Goal: Book appointment/travel/reservation

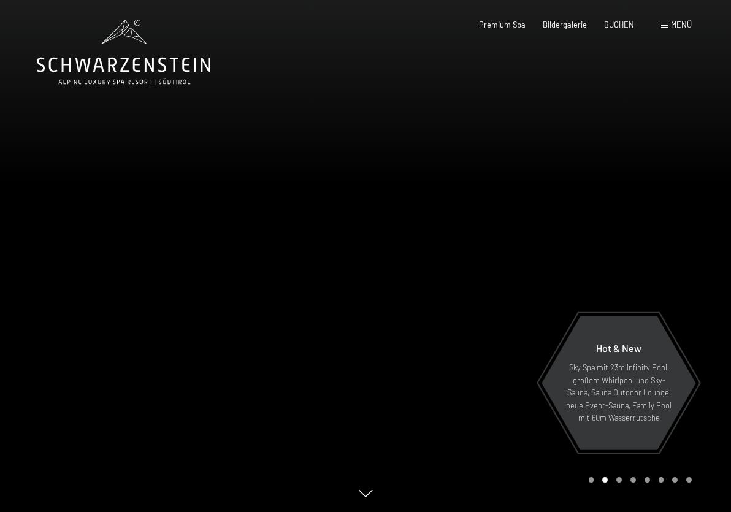
click at [621, 480] on div "Carousel Page 3" at bounding box center [619, 480] width 6 height 6
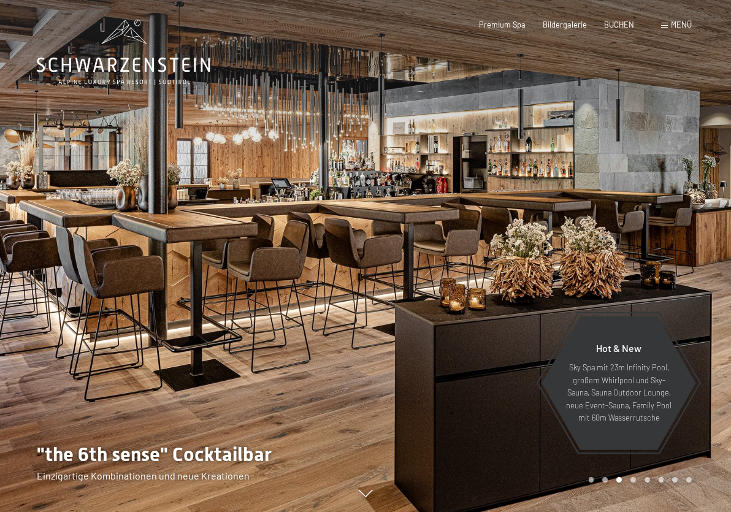
click at [632, 480] on div "Carousel Page 4" at bounding box center [633, 480] width 6 height 6
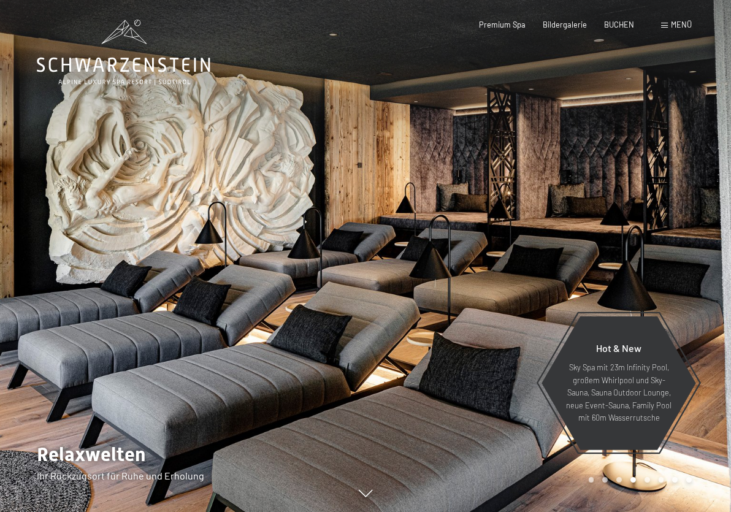
click at [646, 480] on div "Carousel Page 5" at bounding box center [647, 480] width 6 height 6
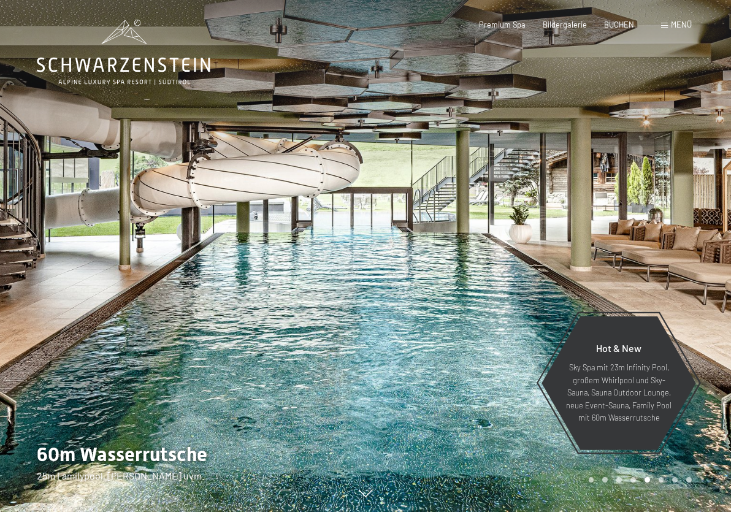
click at [659, 480] on div "Carousel Page 6" at bounding box center [662, 480] width 6 height 6
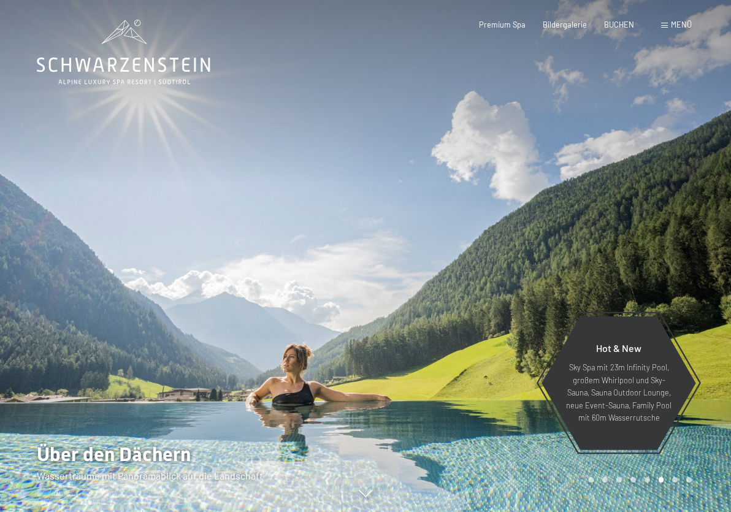
click at [676, 480] on div "Carousel Page 7" at bounding box center [675, 480] width 6 height 6
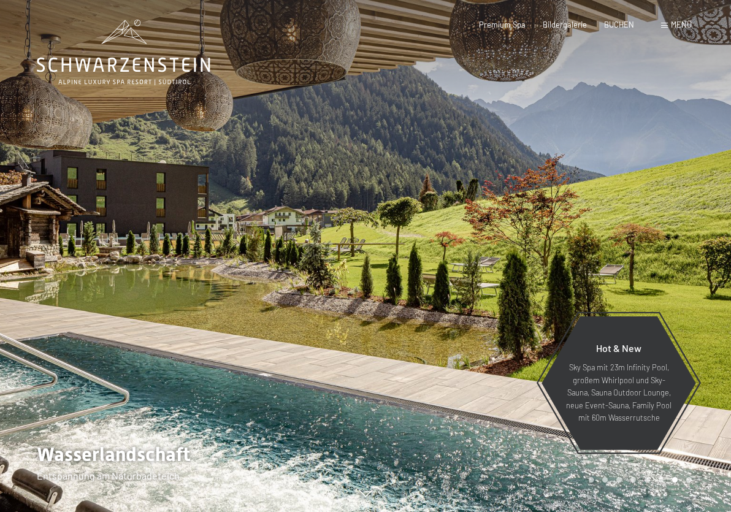
click at [690, 478] on div "Carousel Page 8" at bounding box center [689, 480] width 6 height 6
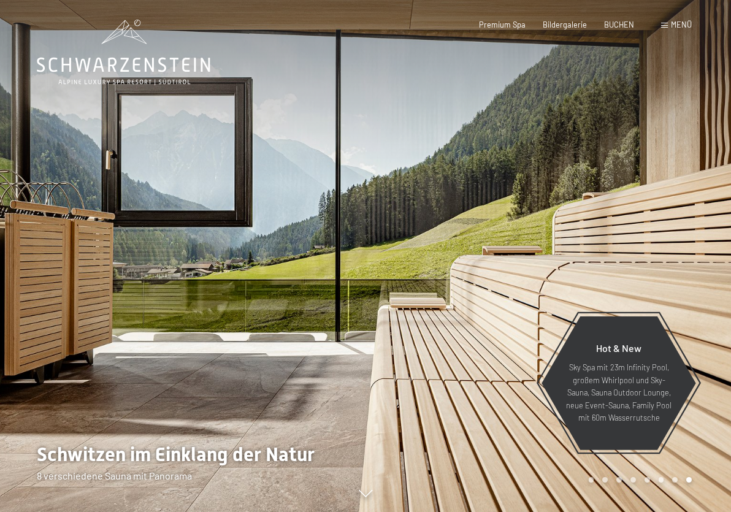
click at [667, 21] on div "Menü" at bounding box center [676, 25] width 31 height 11
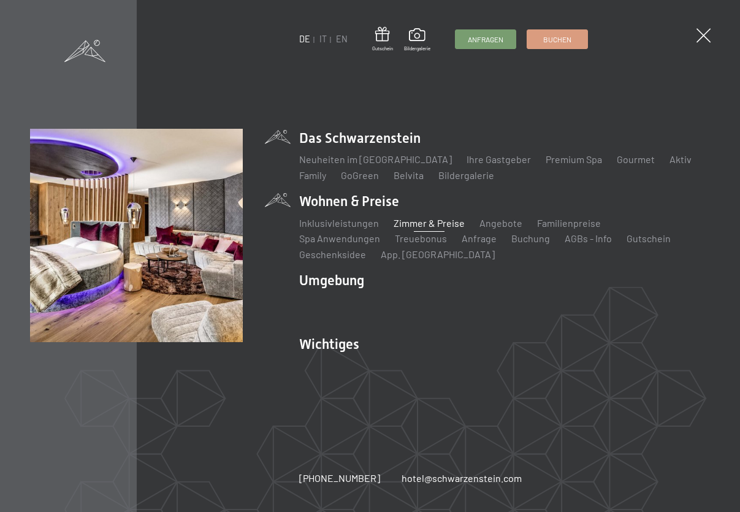
click at [422, 223] on link "Zimmer & Preise" at bounding box center [429, 223] width 71 height 12
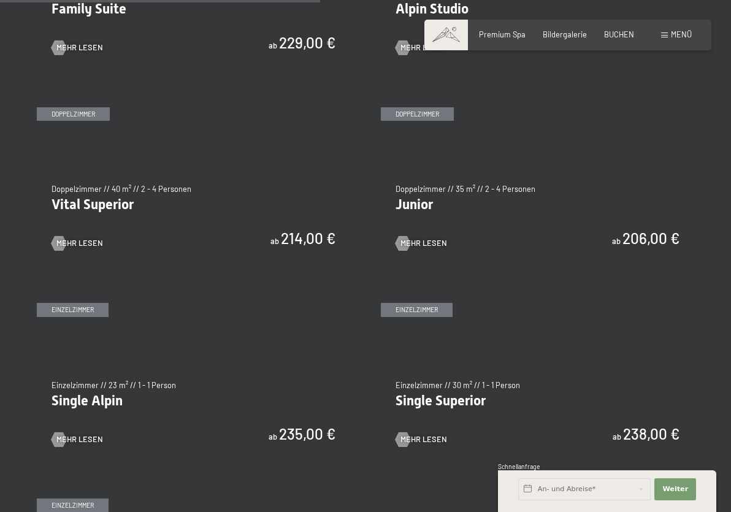
scroll to position [1226, 0]
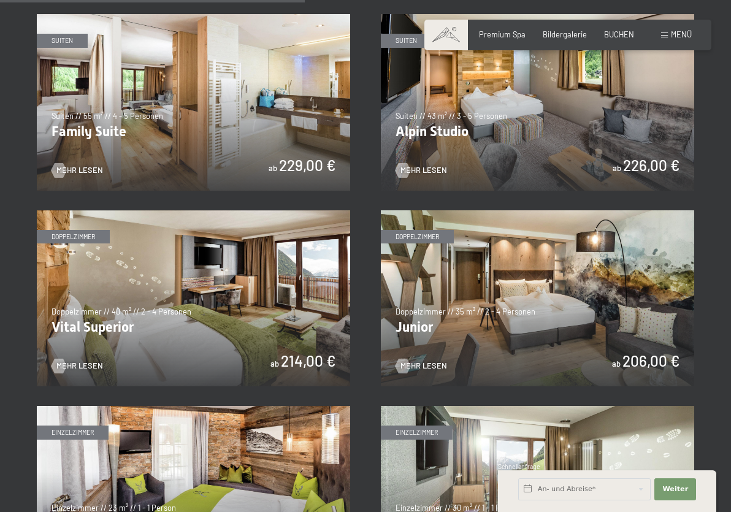
click at [463, 247] on img at bounding box center [537, 298] width 313 height 176
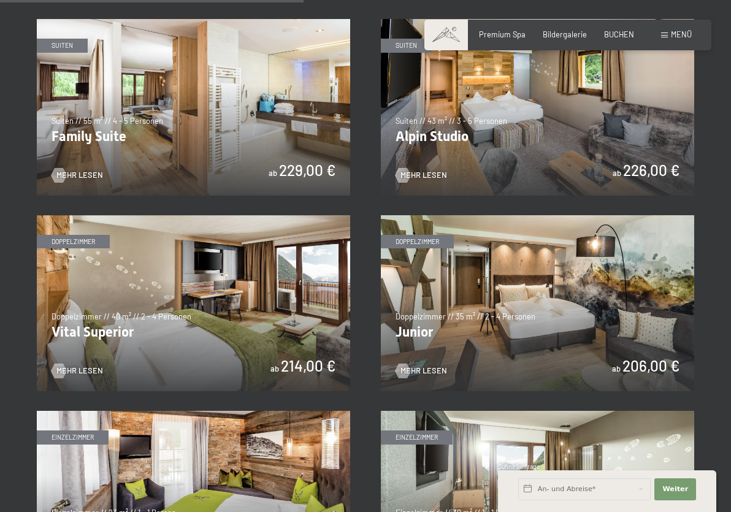
click at [144, 308] on img at bounding box center [193, 303] width 313 height 176
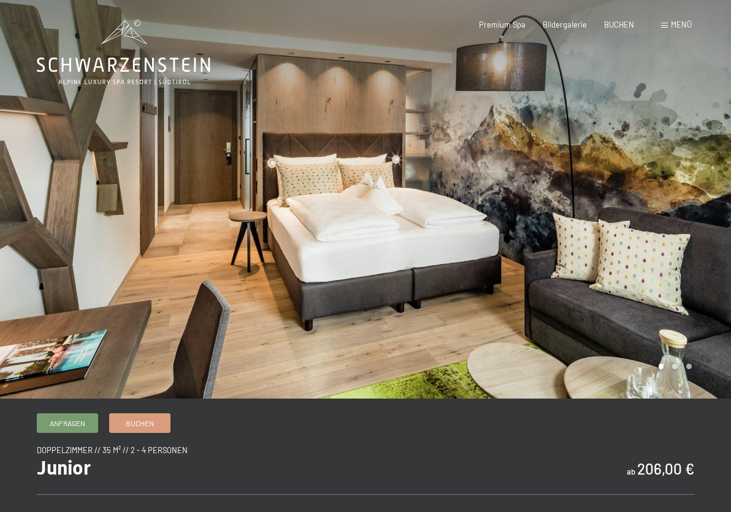
drag, startPoint x: 690, startPoint y: 215, endPoint x: 297, endPoint y: 234, distance: 394.1
click at [297, 399] on div at bounding box center [365, 399] width 731 height 0
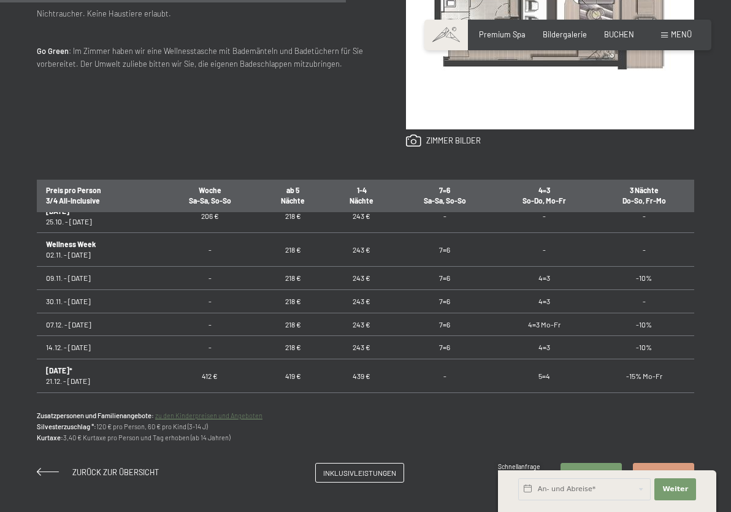
scroll to position [153, 0]
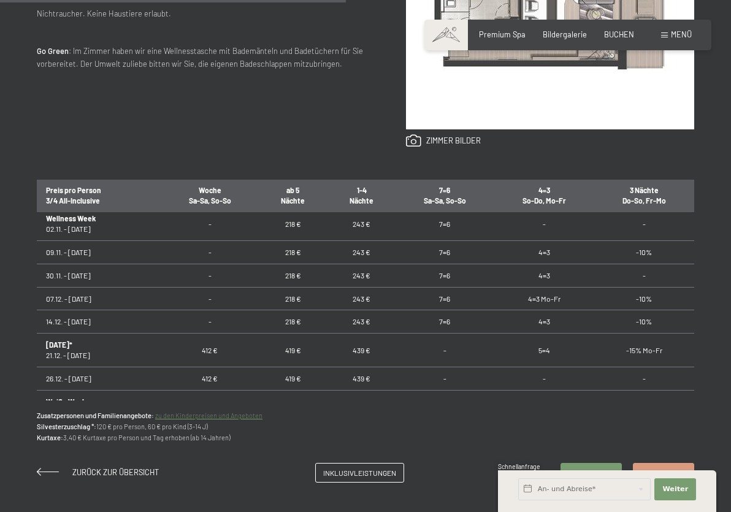
drag, startPoint x: 46, startPoint y: 385, endPoint x: 137, endPoint y: 396, distance: 92.0
click at [145, 323] on td "14.12. - [DATE]" at bounding box center [99, 321] width 124 height 23
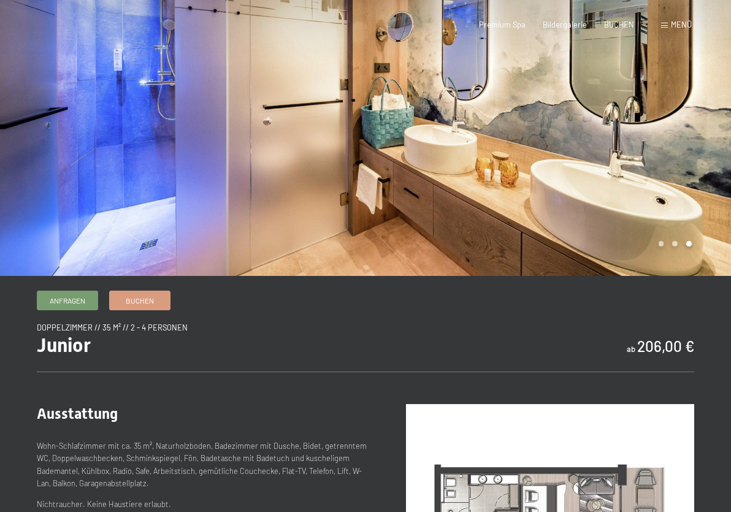
scroll to position [0, 0]
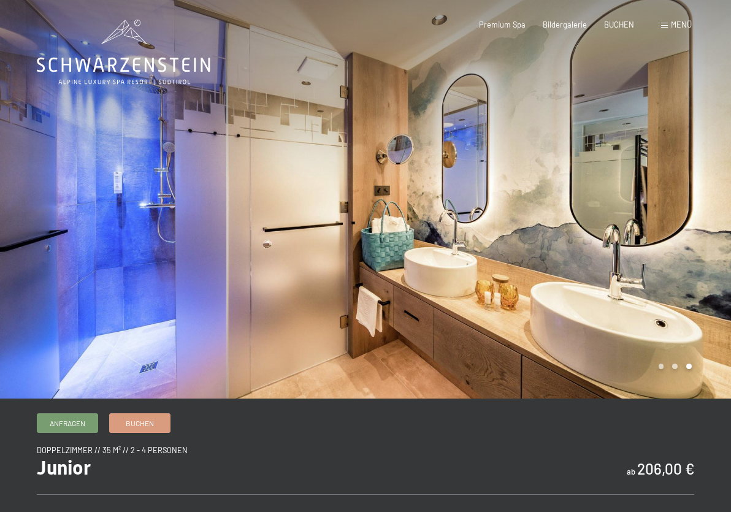
click at [538, 186] on div at bounding box center [547, 199] width 365 height 399
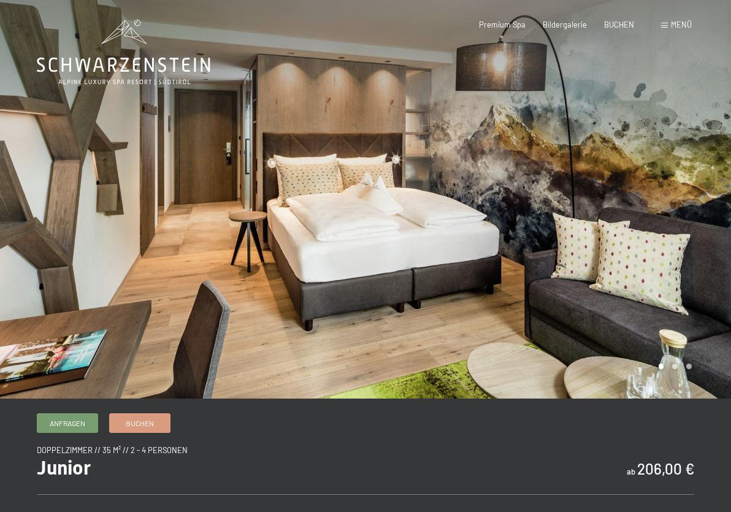
click at [538, 186] on div at bounding box center [547, 199] width 365 height 399
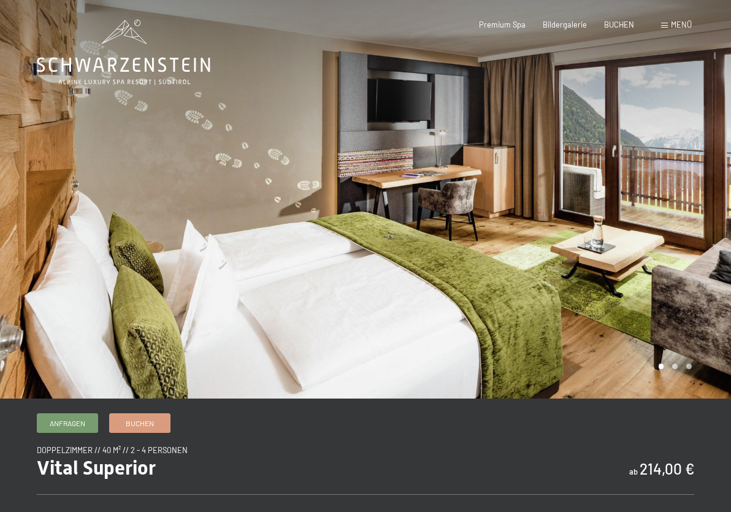
click at [592, 281] on div at bounding box center [547, 199] width 365 height 399
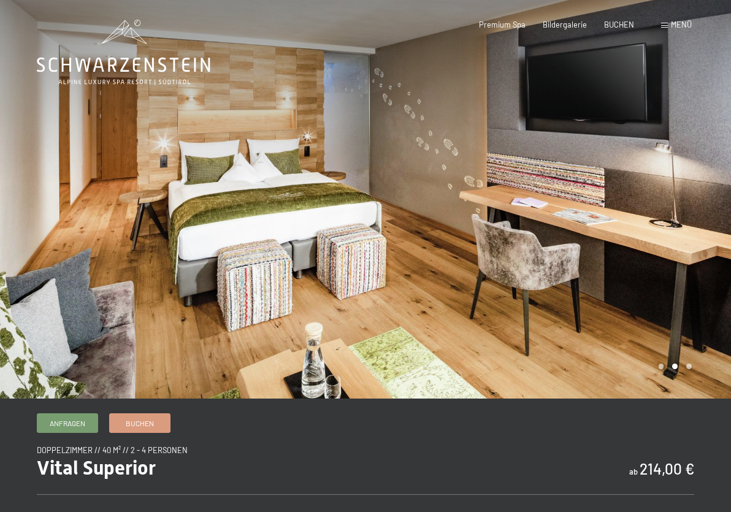
click at [567, 275] on div at bounding box center [547, 199] width 365 height 399
